Goal: Task Accomplishment & Management: Manage account settings

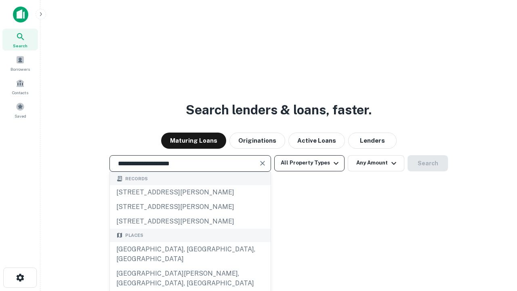
click at [190, 266] on div "[GEOGRAPHIC_DATA], [GEOGRAPHIC_DATA], [GEOGRAPHIC_DATA]" at bounding box center [190, 254] width 161 height 24
click at [309, 163] on button "All Property Types" at bounding box center [309, 163] width 70 height 16
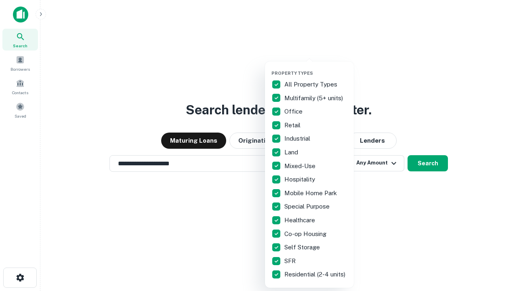
type input "**********"
click at [316, 68] on button "button" at bounding box center [315, 68] width 89 height 0
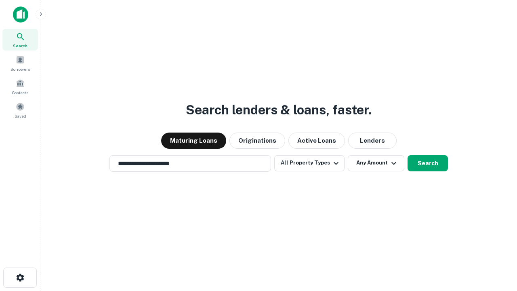
scroll to position [5, 97]
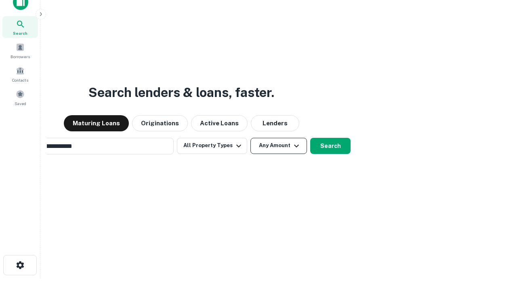
click at [250, 138] on button "Any Amount" at bounding box center [278, 146] width 57 height 16
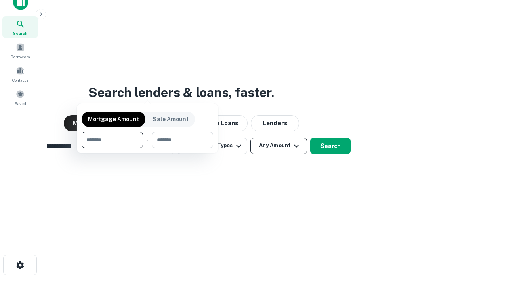
scroll to position [13, 0]
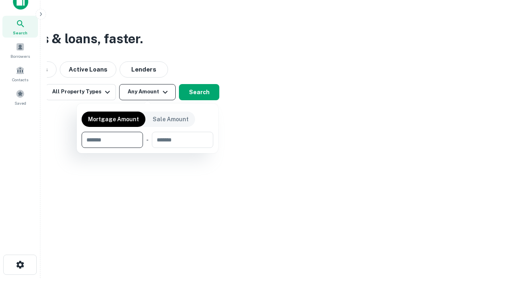
type input "*******"
click at [147, 148] on button "button" at bounding box center [148, 148] width 132 height 0
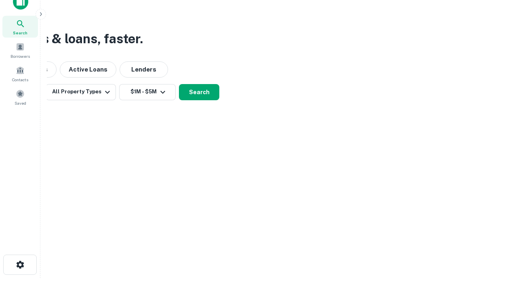
scroll to position [13, 0]
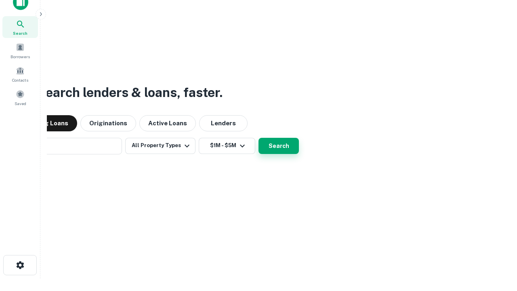
click at [258, 138] on button "Search" at bounding box center [278, 146] width 40 height 16
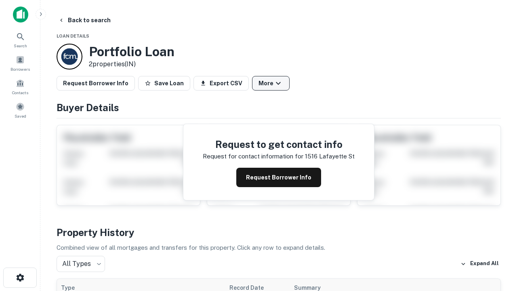
click at [270, 83] on button "More" at bounding box center [271, 83] width 38 height 15
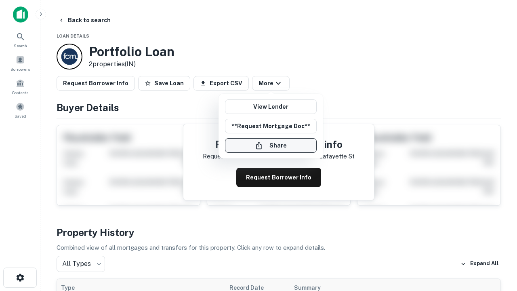
click at [270, 145] on button "Share" at bounding box center [271, 145] width 92 height 15
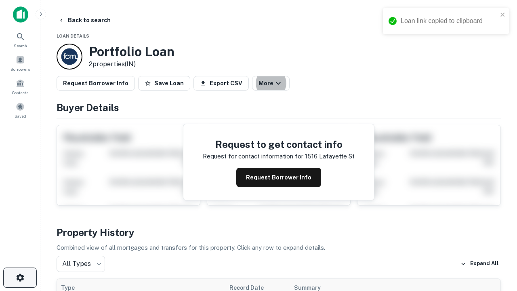
click at [20, 277] on icon "button" at bounding box center [20, 277] width 10 height 10
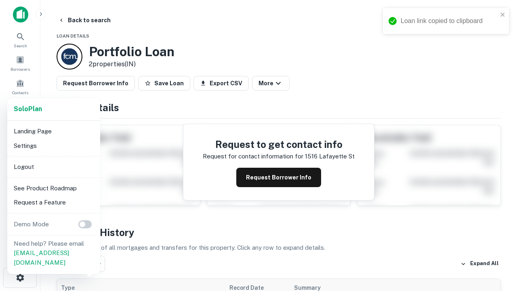
click at [53, 166] on li "Logout" at bounding box center [53, 166] width 86 height 15
